Goal: Transaction & Acquisition: Book appointment/travel/reservation

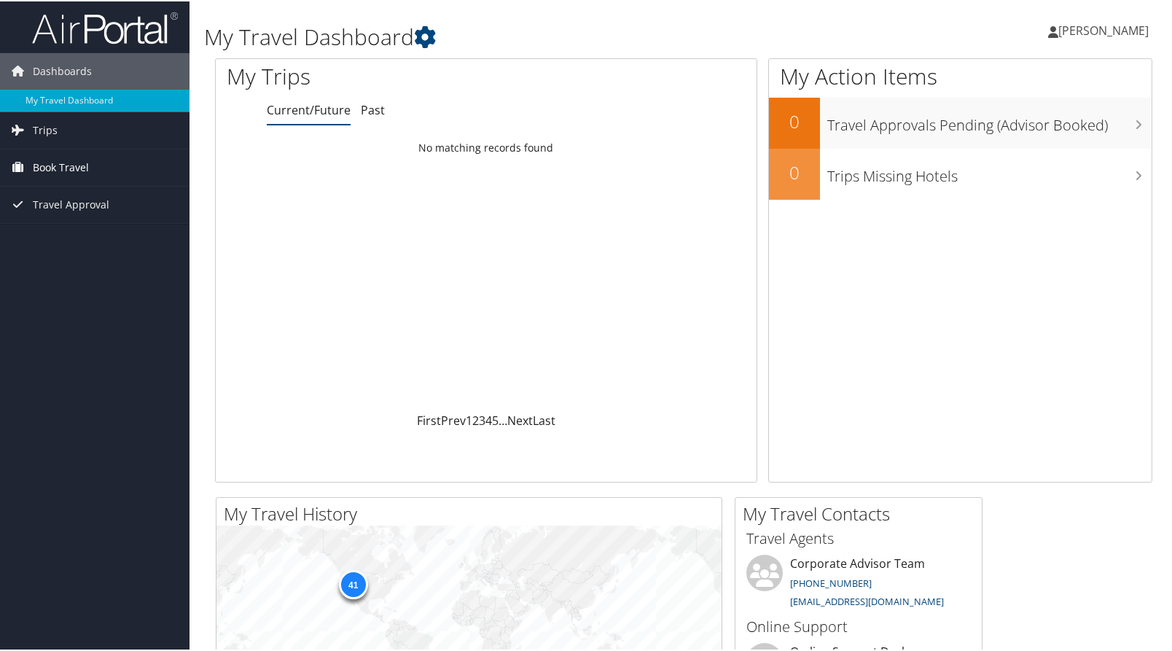
click at [80, 165] on span "Book Travel" at bounding box center [61, 166] width 56 height 36
click at [115, 224] on link "Book/Manage Online Trips" at bounding box center [95, 217] width 190 height 22
